Goal: Transaction & Acquisition: Purchase product/service

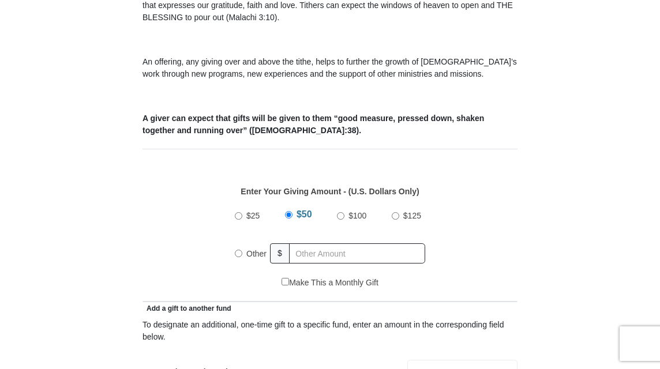
click at [236, 256] on input "Other" at bounding box center [238, 253] width 7 height 7
radio input "true"
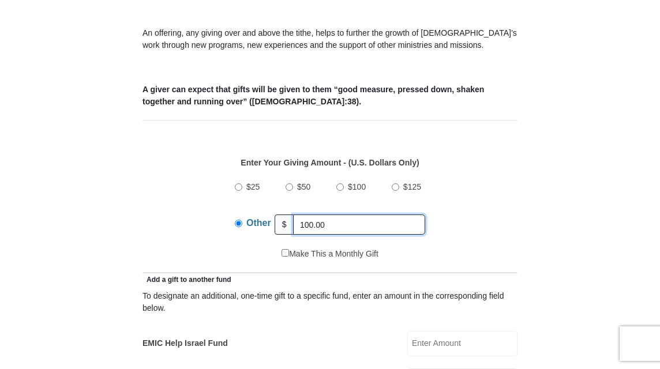
scroll to position [396, 0]
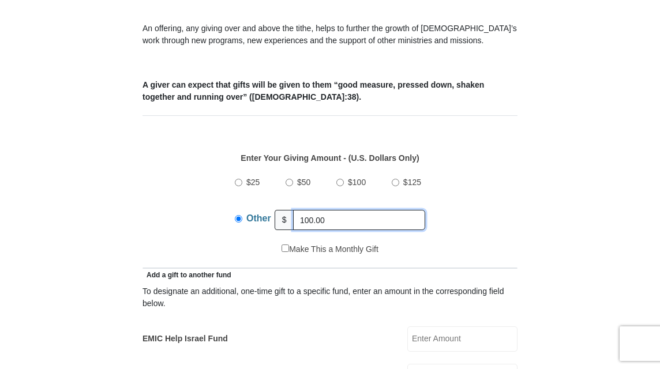
type input "100.00"
click at [340, 185] on input "$100" at bounding box center [339, 182] width 7 height 7
radio input "true"
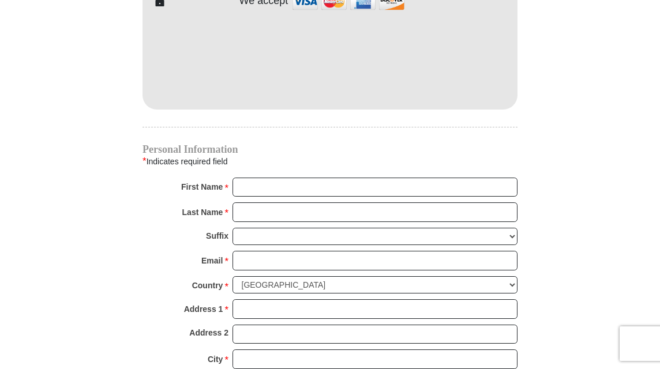
scroll to position [1023, 0]
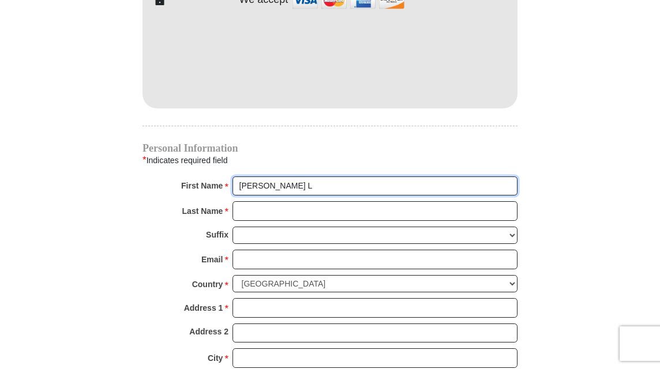
type input "Betsy L"
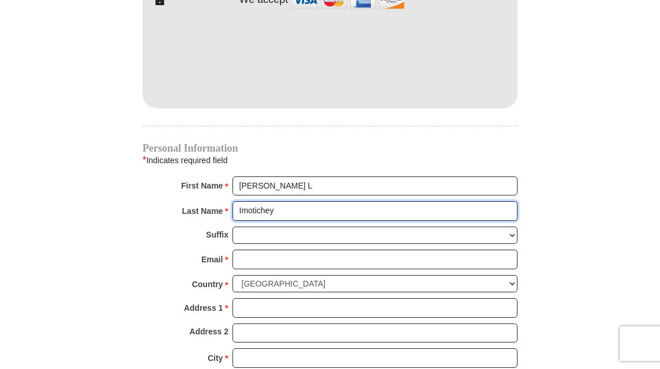
type input "Imotichey"
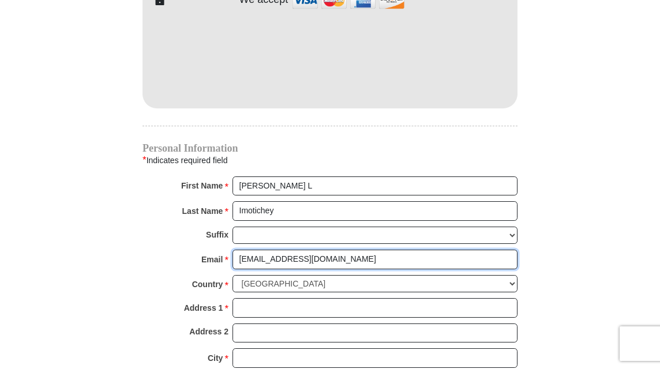
type input "bimotichey@yahoo.com"
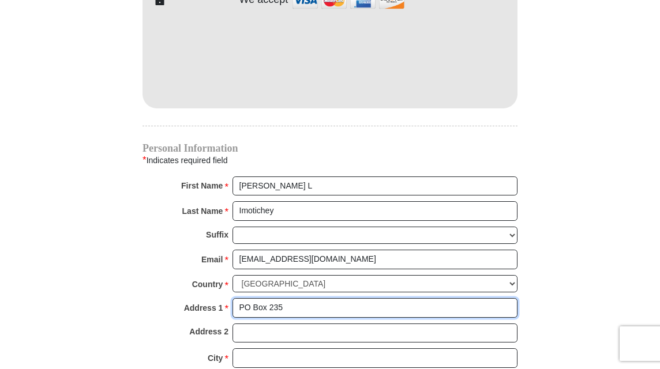
type input "PO Box 235"
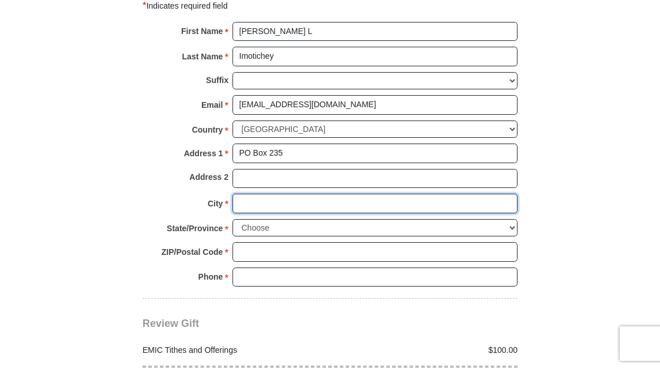
scroll to position [1182, 0]
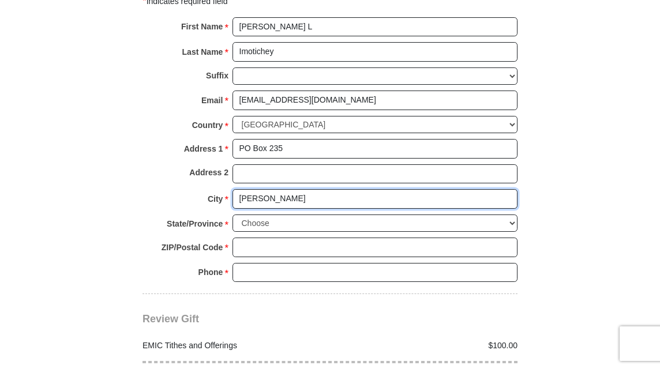
type input "Coleman"
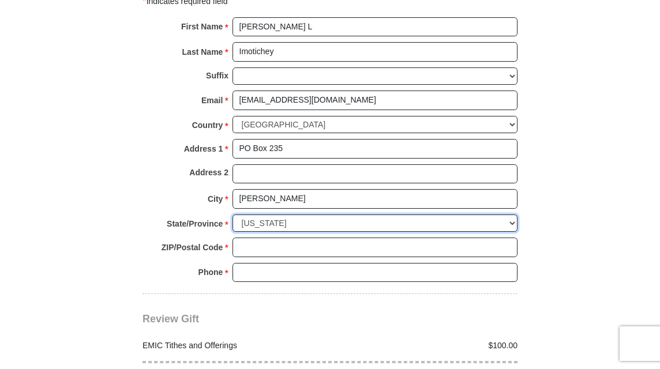
select select "OK"
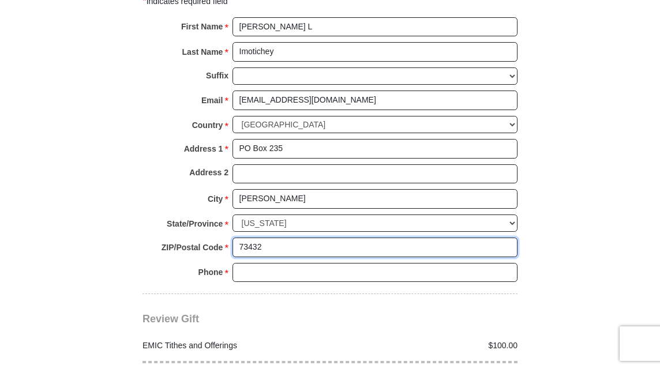
type input "73432"
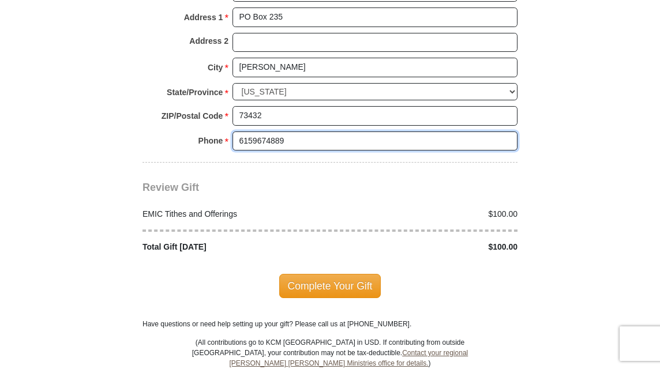
scroll to position [1325, 0]
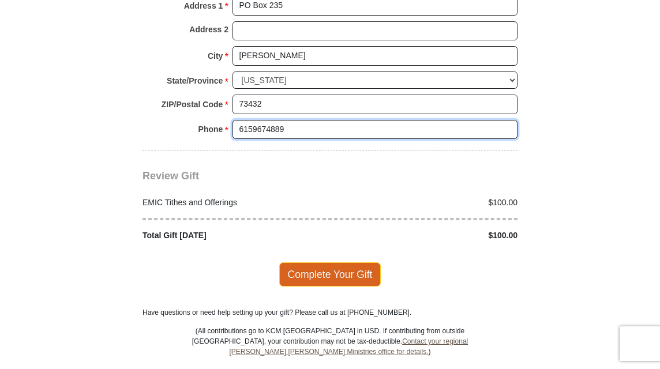
type input "6159674889"
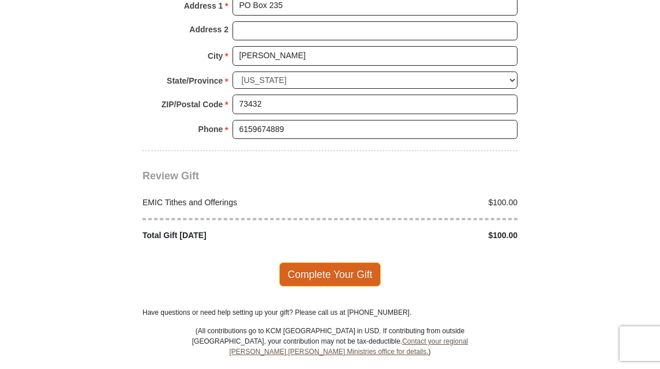
click at [333, 262] on span "Complete Your Gift" at bounding box center [330, 274] width 102 height 24
